Goal: Task Accomplishment & Management: Complete application form

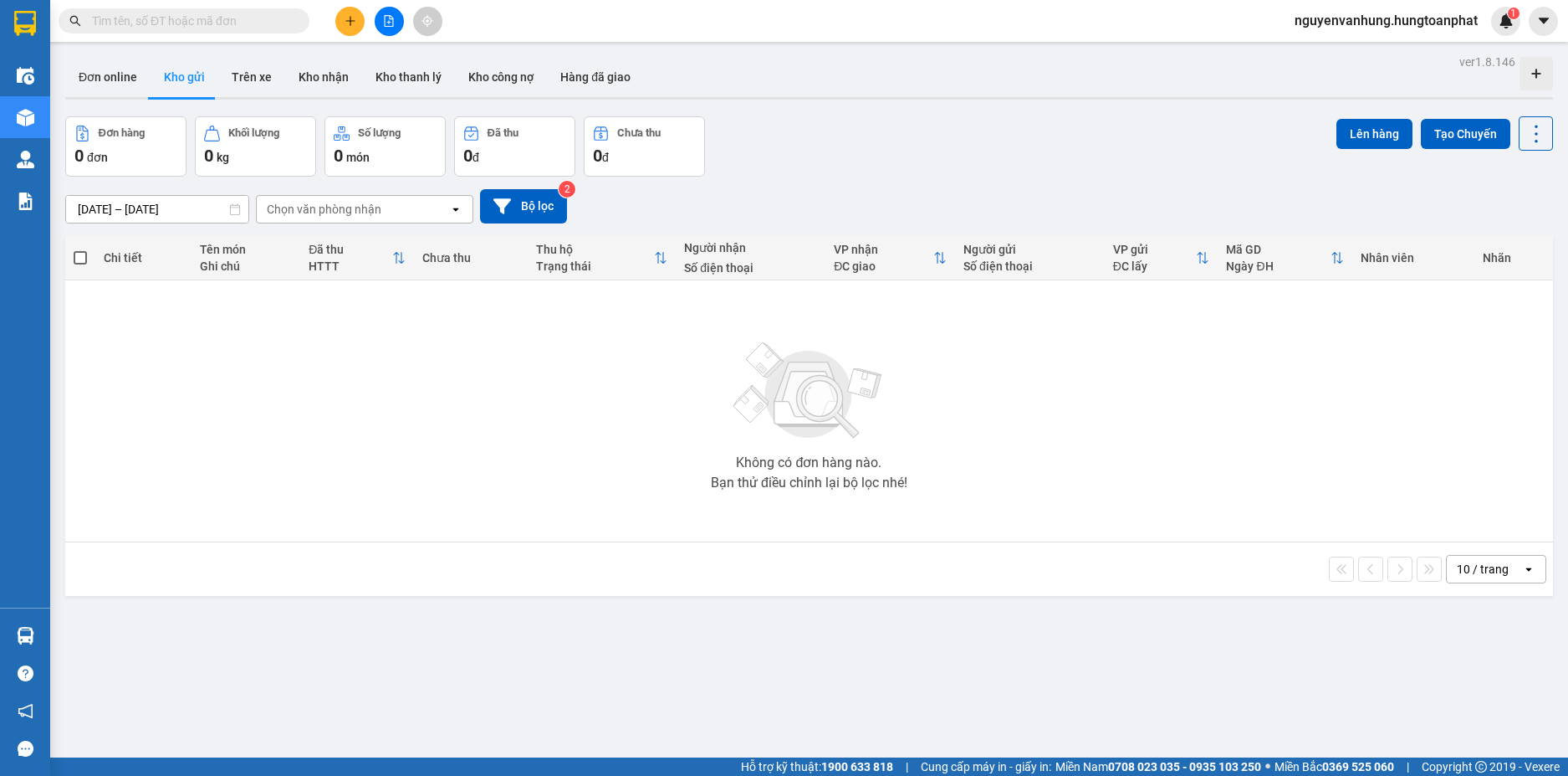
click at [245, 19] on input "text" at bounding box center [190, 20] width 197 height 18
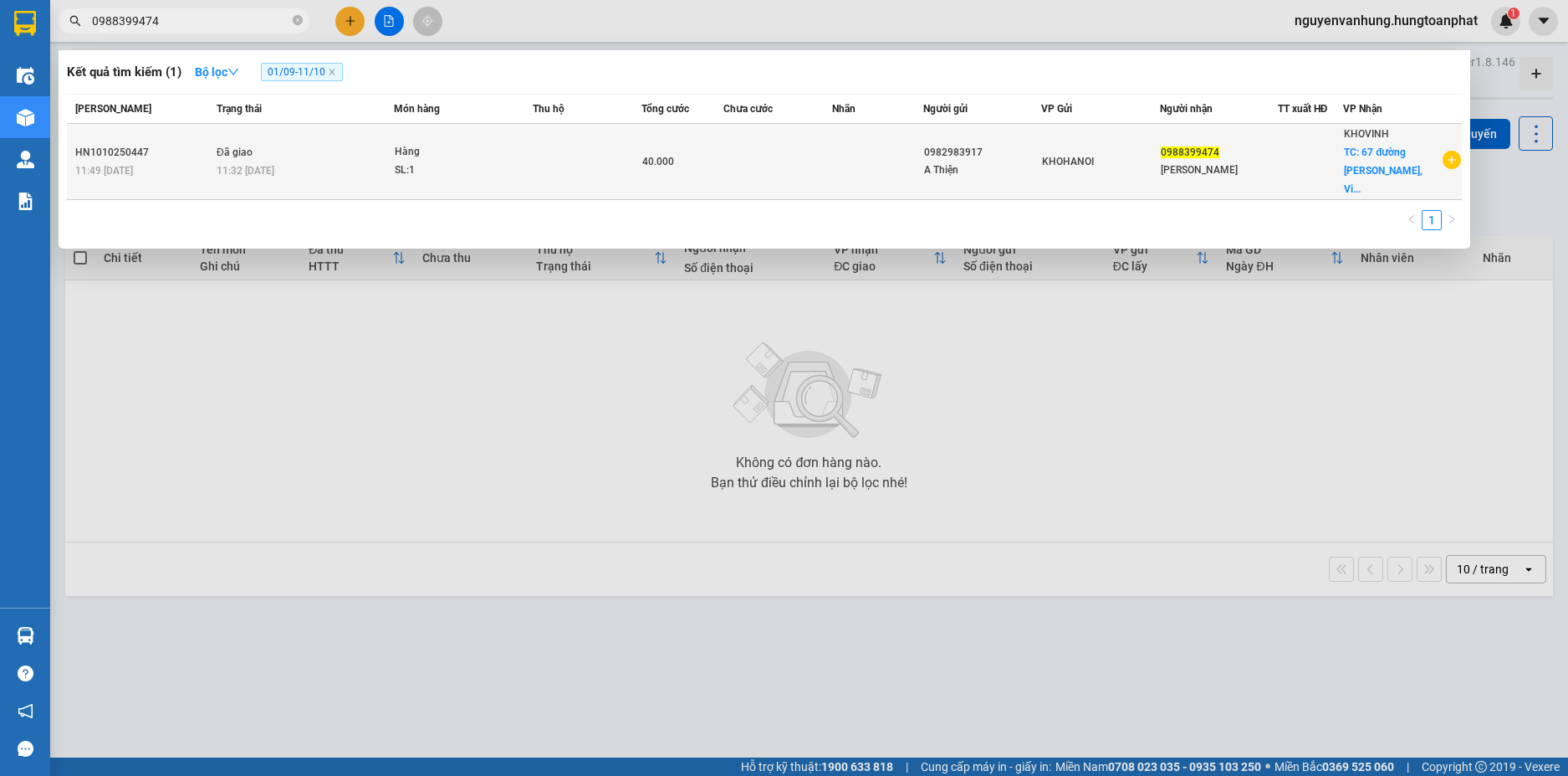
type input "0988399474"
click at [681, 158] on div "40.000" at bounding box center [683, 161] width 81 height 18
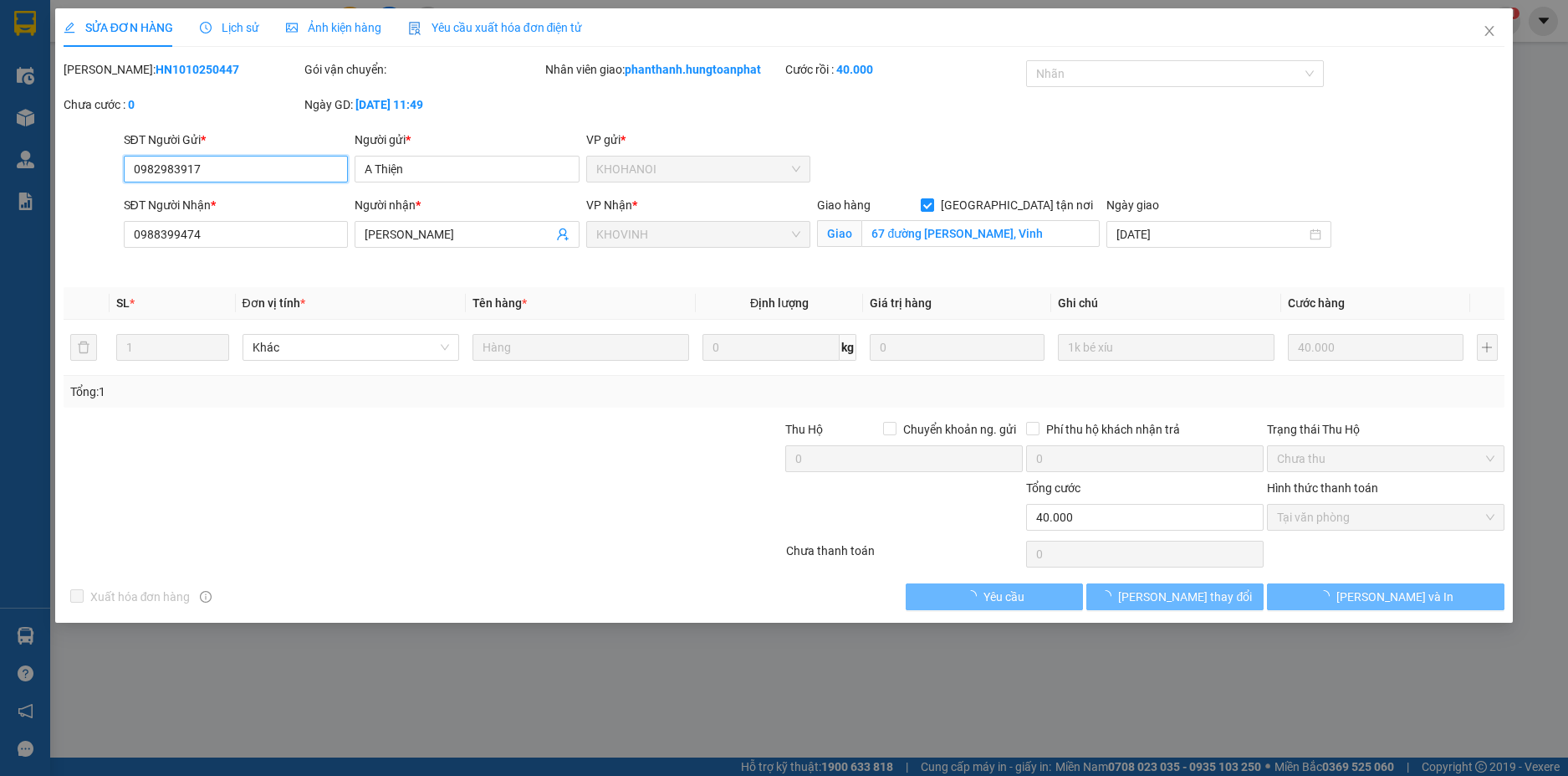
type input "0982983917"
type input "A Thiện"
type input "0988399474"
type input "Nguyễn Thị Na"
checkbox input "true"
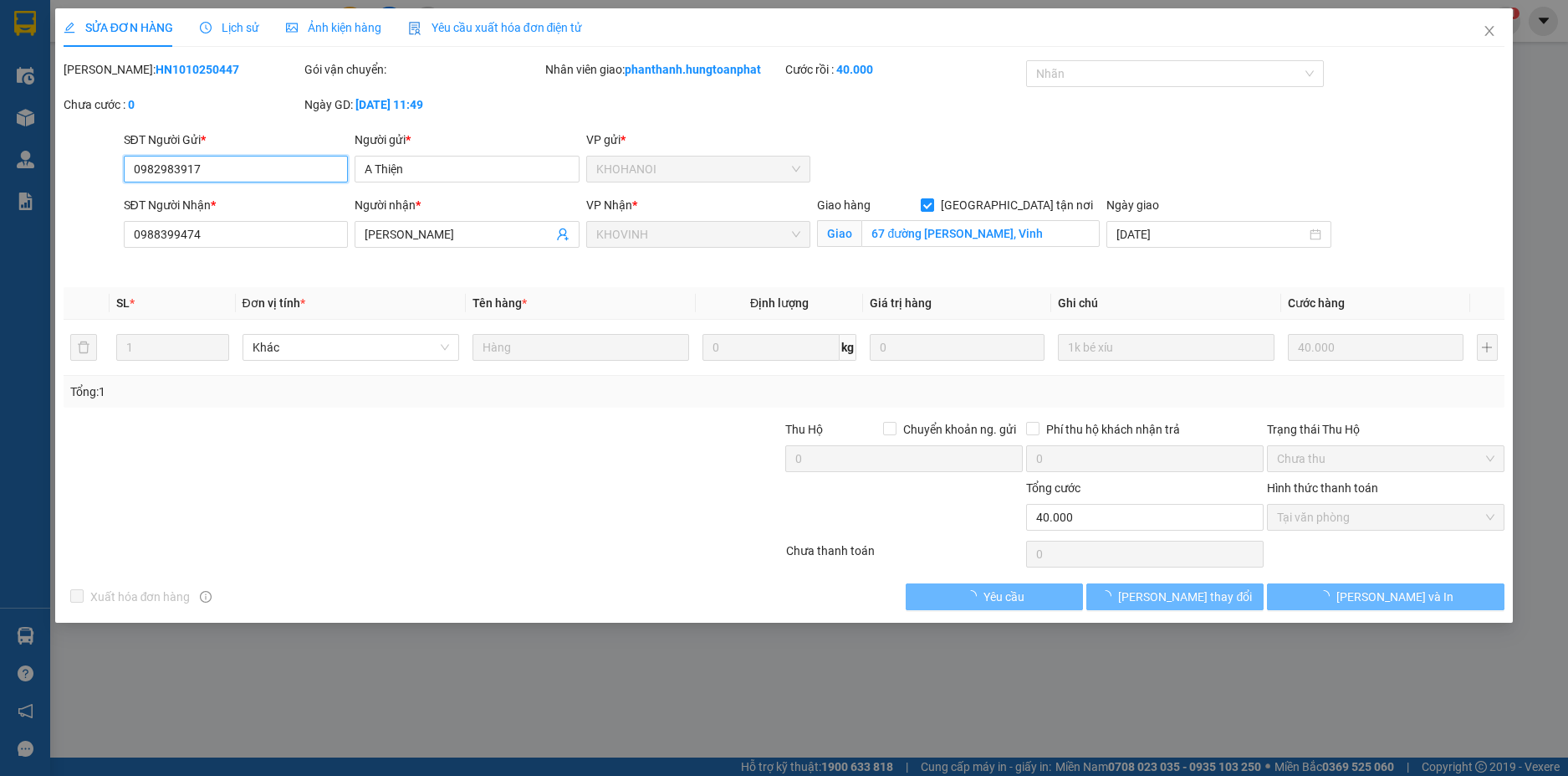
type input "67 đường Lê Viết Thuật, Vinh"
type input "0"
type input "40.000"
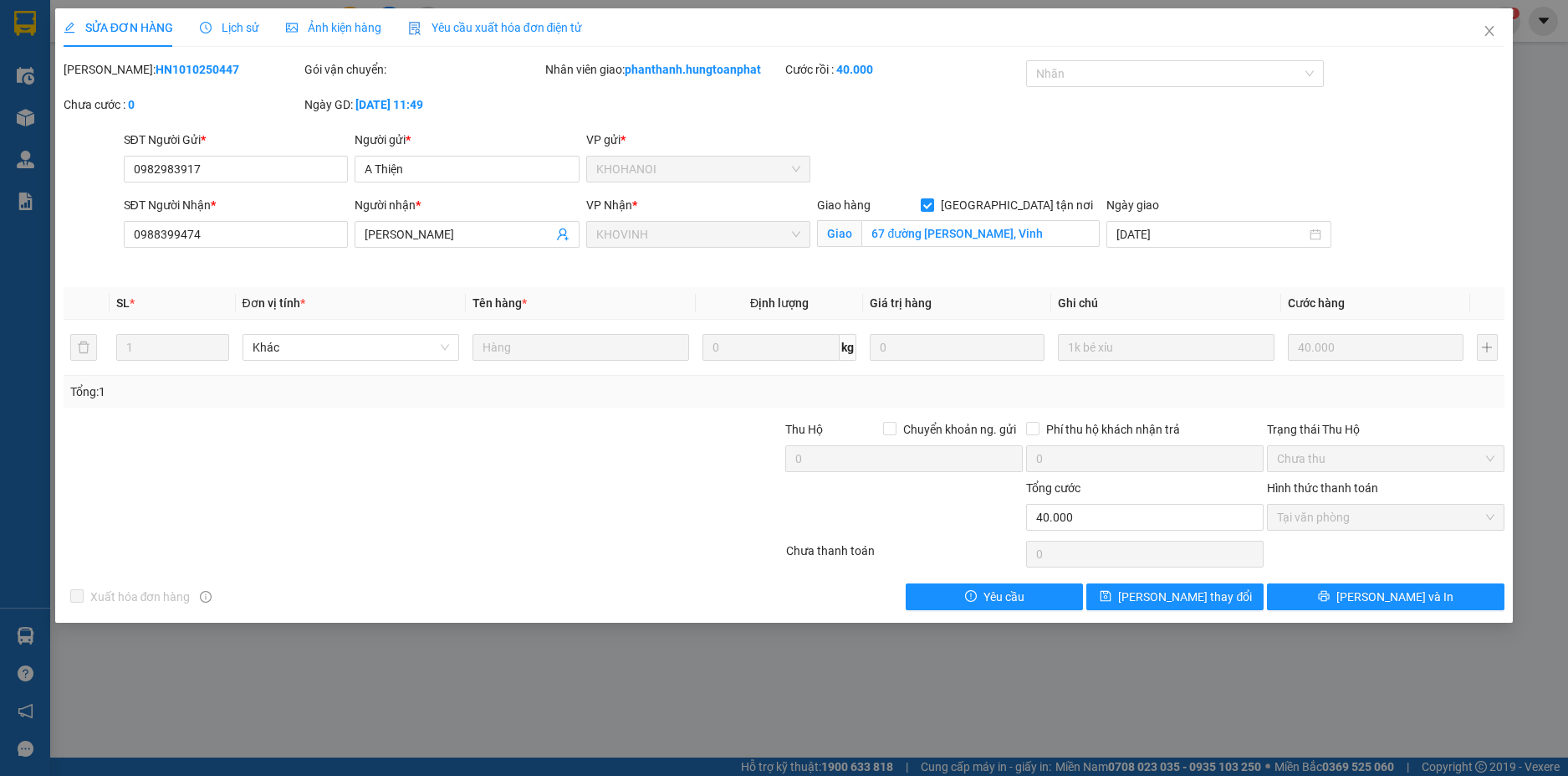
click at [250, 28] on span "Lịch sử" at bounding box center [230, 27] width 60 height 13
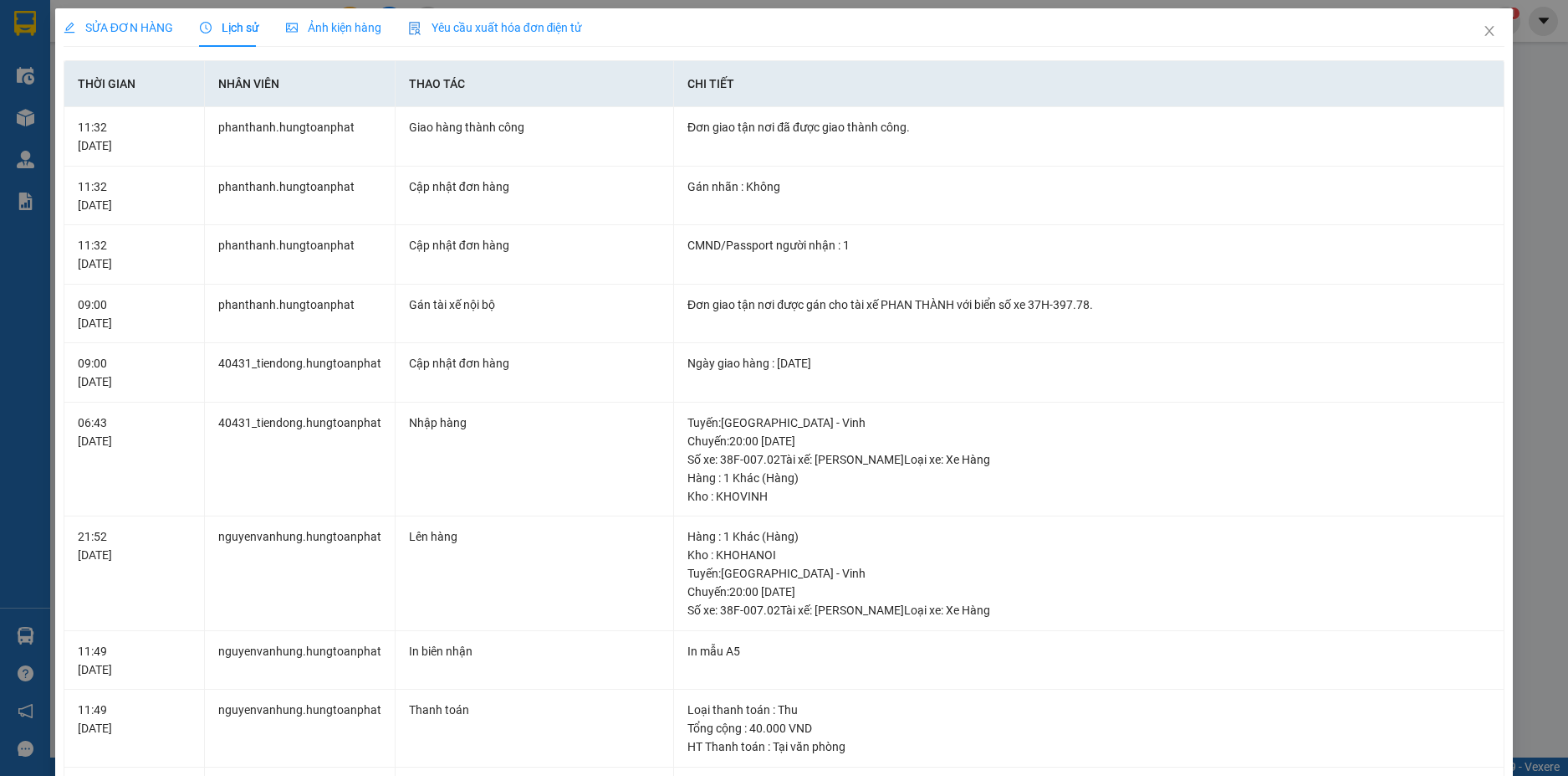
click at [338, 28] on span "Ảnh kiện hàng" at bounding box center [333, 27] width 96 height 13
